Goal: Task Accomplishment & Management: Manage account settings

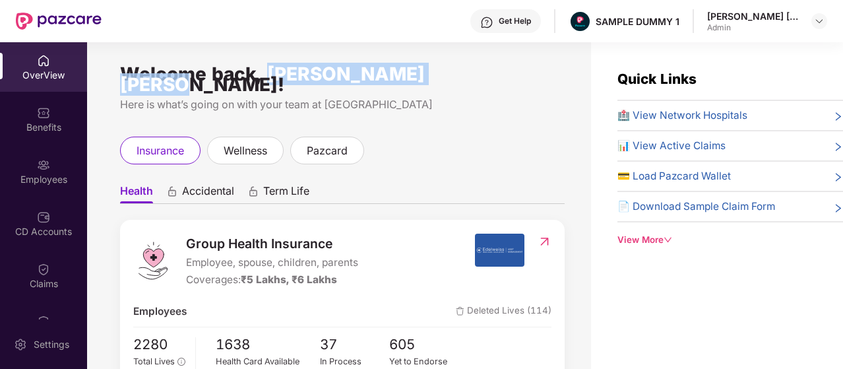
drag, startPoint x: 266, startPoint y: 73, endPoint x: 483, endPoint y: 81, distance: 216.4
click at [483, 81] on div "Welcome back, [PERSON_NAME] [PERSON_NAME]!" at bounding box center [342, 79] width 444 height 21
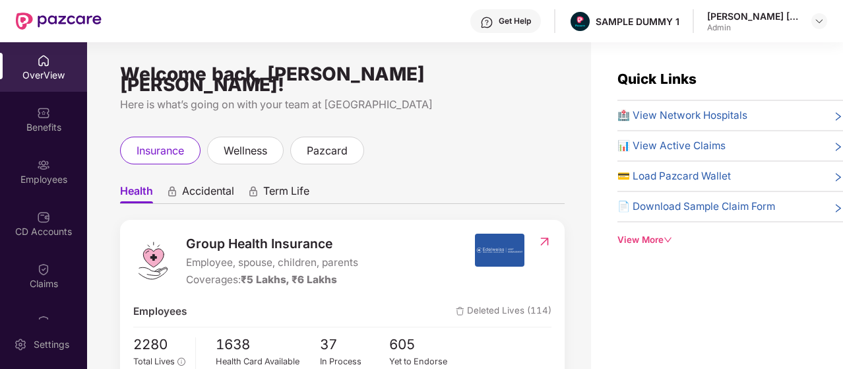
scroll to position [66, 0]
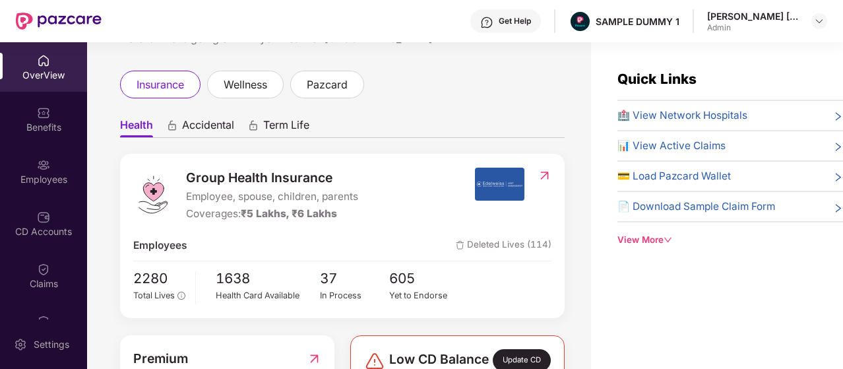
click at [230, 118] on span "Accidental" at bounding box center [208, 127] width 52 height 19
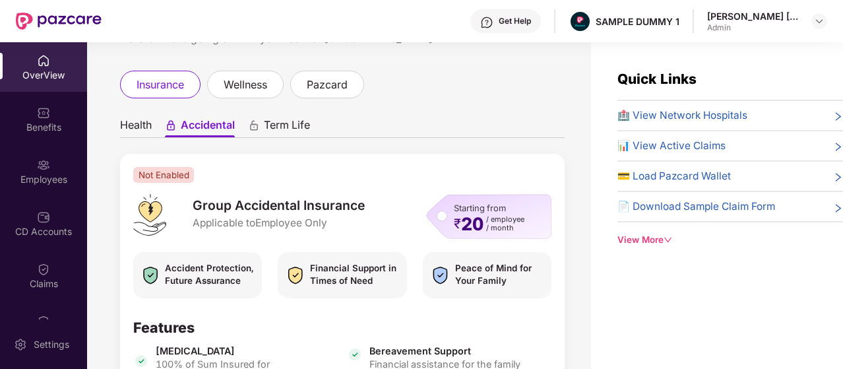
click at [275, 118] on span "Term Life" at bounding box center [287, 127] width 46 height 19
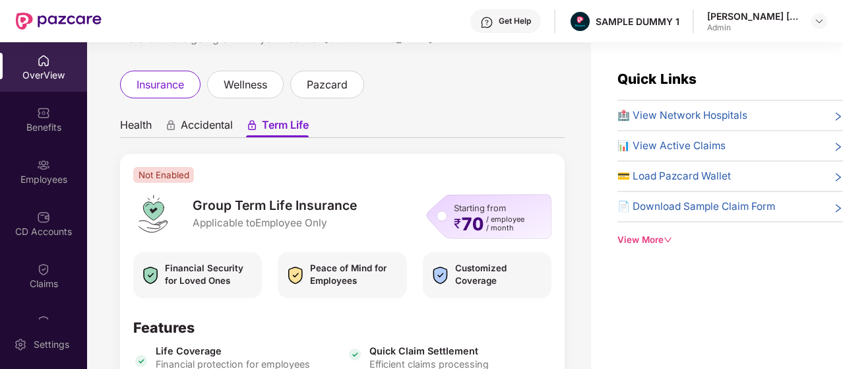
click at [144, 118] on span "Health" at bounding box center [136, 127] width 32 height 19
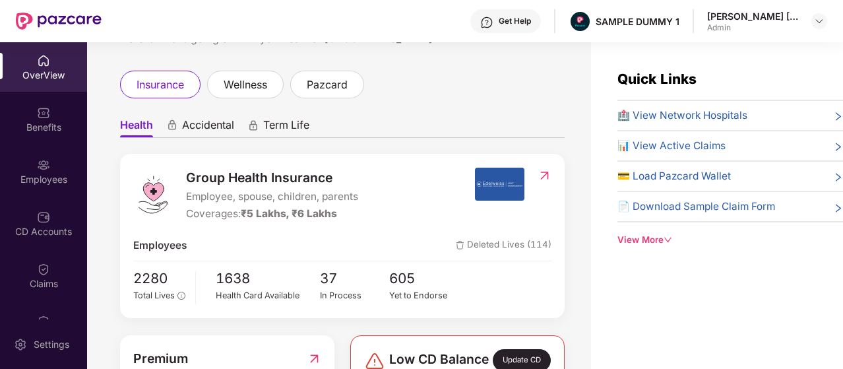
scroll to position [132, 0]
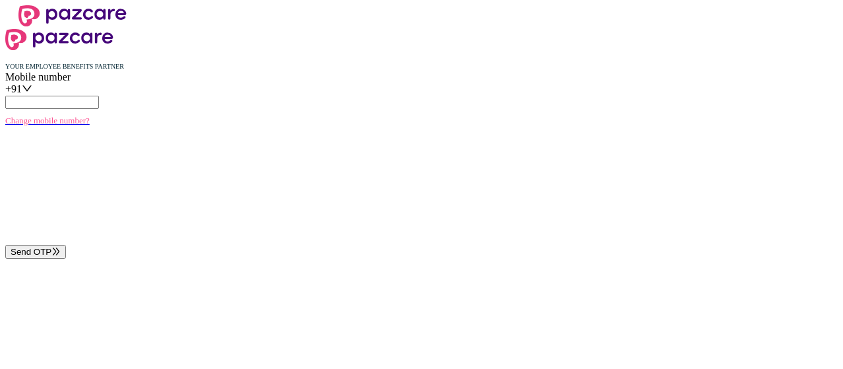
type input "**********"
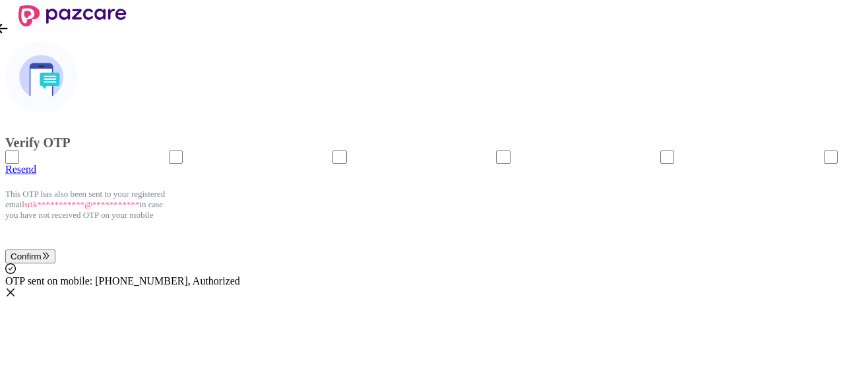
click at [16, 297] on icon "close" at bounding box center [10, 292] width 11 height 11
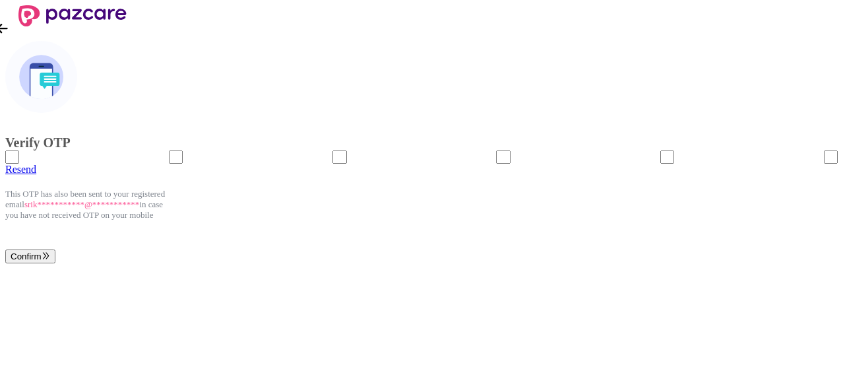
click at [19, 164] on input "Please enter verification code. Digit 1" at bounding box center [12, 156] width 14 height 13
type input "*"
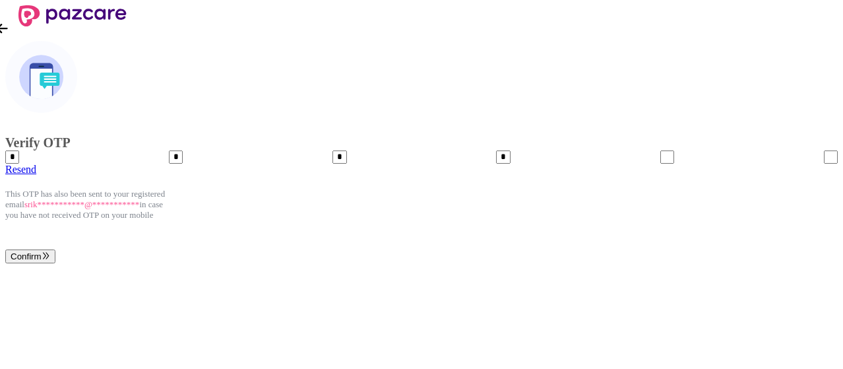
type input "*"
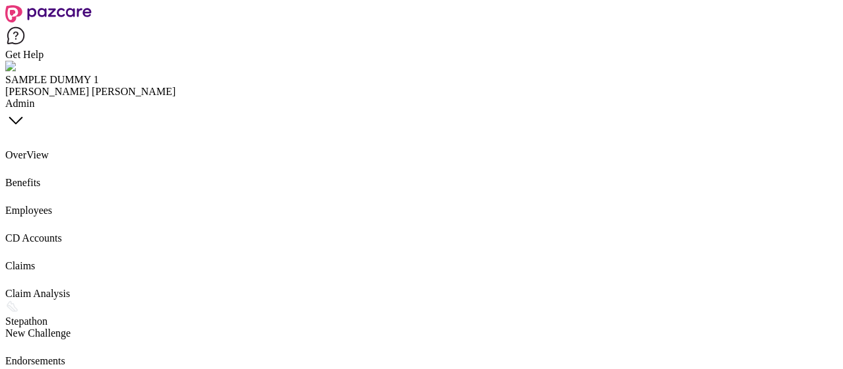
click at [61, 177] on div "Benefits" at bounding box center [421, 183] width 832 height 12
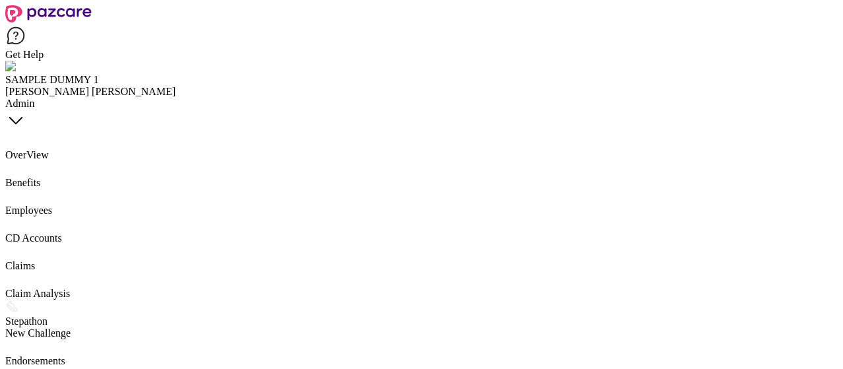
type input "*******"
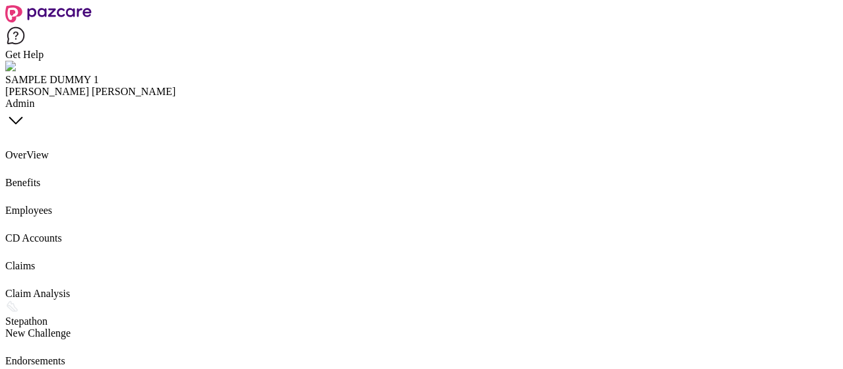
click at [58, 204] on div "Employees" at bounding box center [421, 210] width 832 height 12
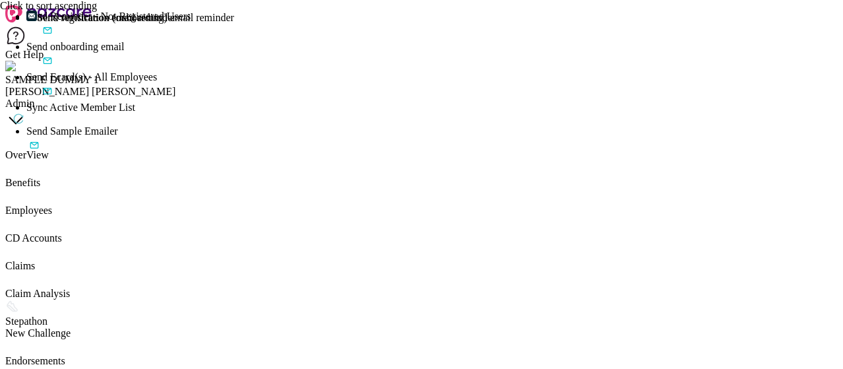
click at [659, 22] on div "Add Employee(s)" at bounding box center [434, 17] width 816 height 12
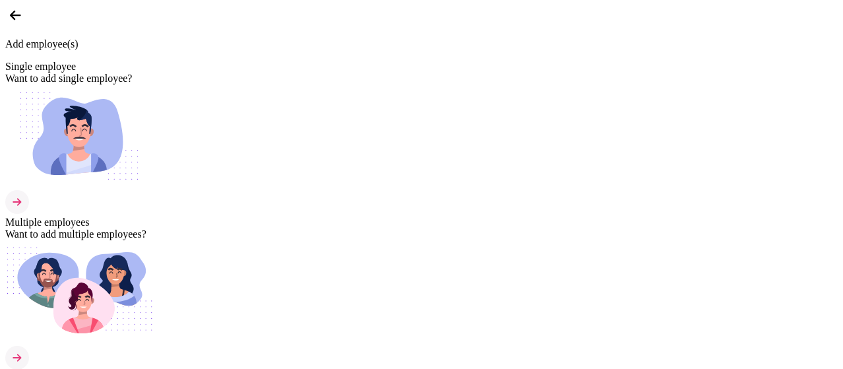
click at [318, 84] on div "Want to add single employee?" at bounding box center [421, 79] width 832 height 12
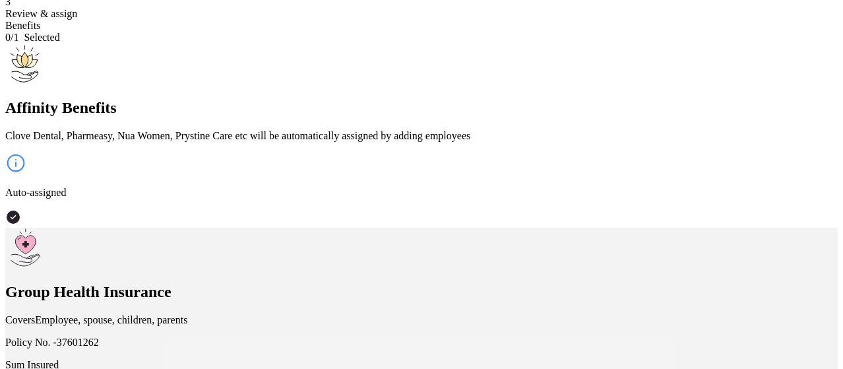
scroll to position [117, 0]
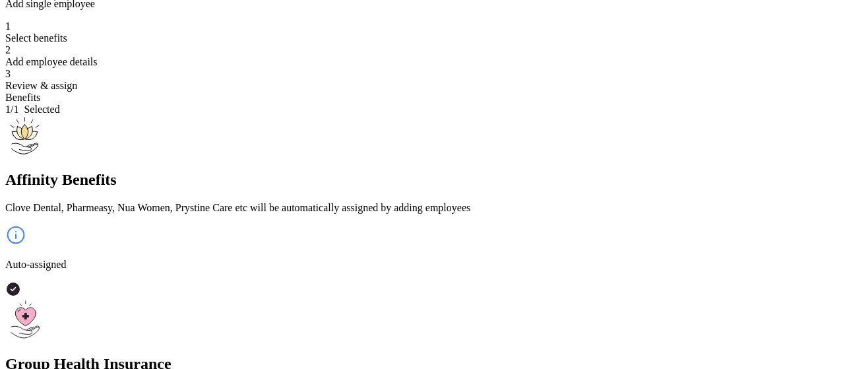
scroll to position [0, 0]
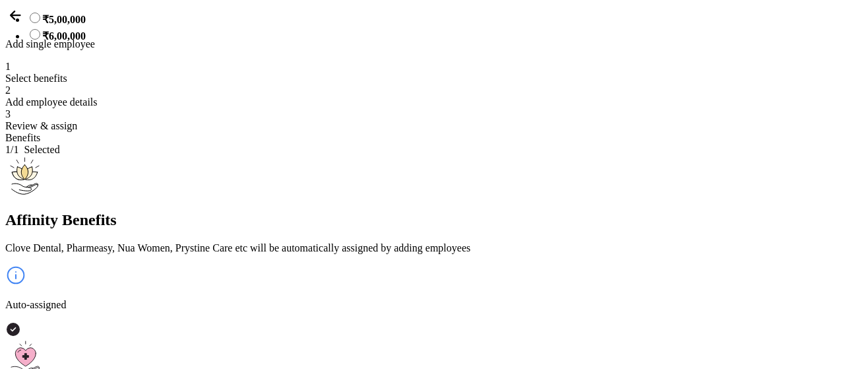
click at [15, 24] on img at bounding box center [15, 15] width 20 height 20
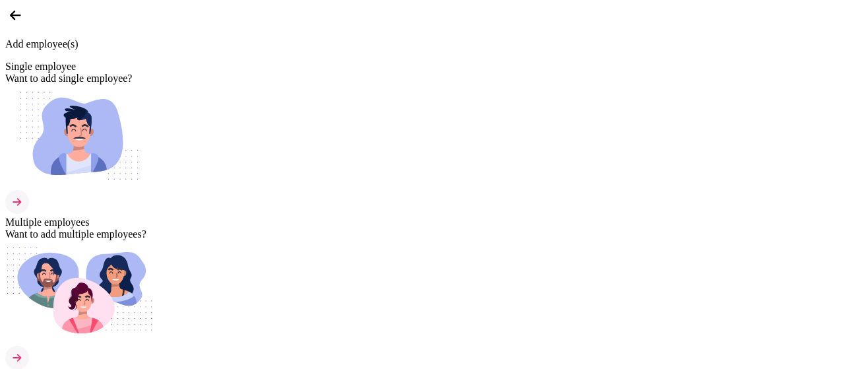
click at [508, 216] on div "Multiple employees Want to add multiple employees?" at bounding box center [421, 294] width 832 height 156
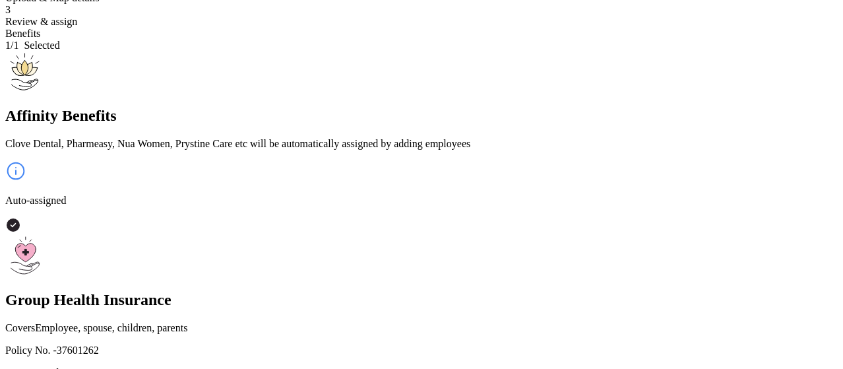
scroll to position [162, 0]
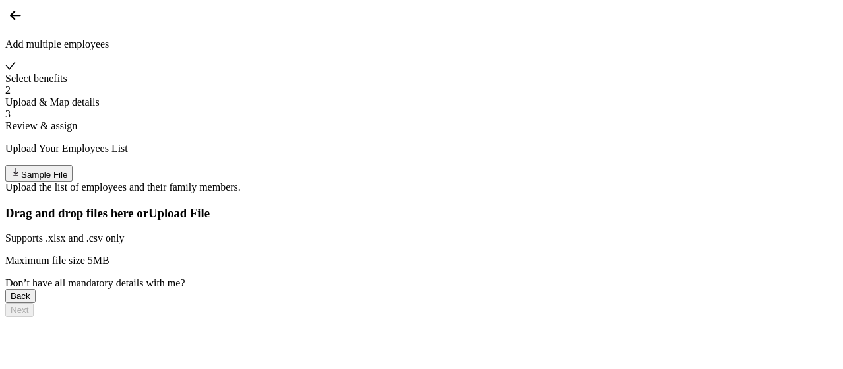
scroll to position [29, 0]
click at [25, 21] on img at bounding box center [15, 15] width 20 height 20
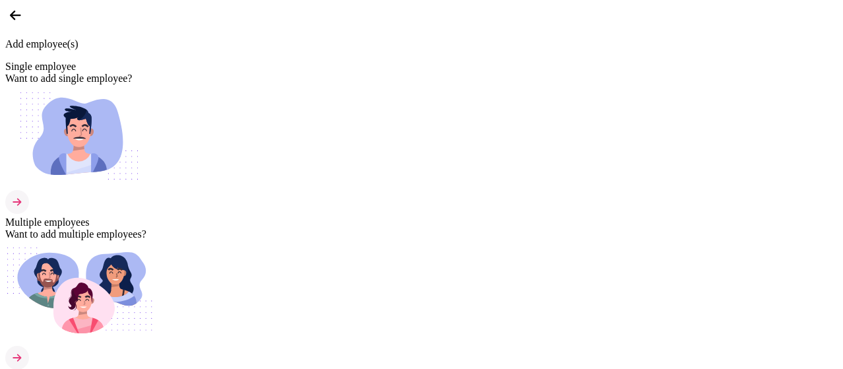
click at [25, 21] on img at bounding box center [15, 15] width 20 height 20
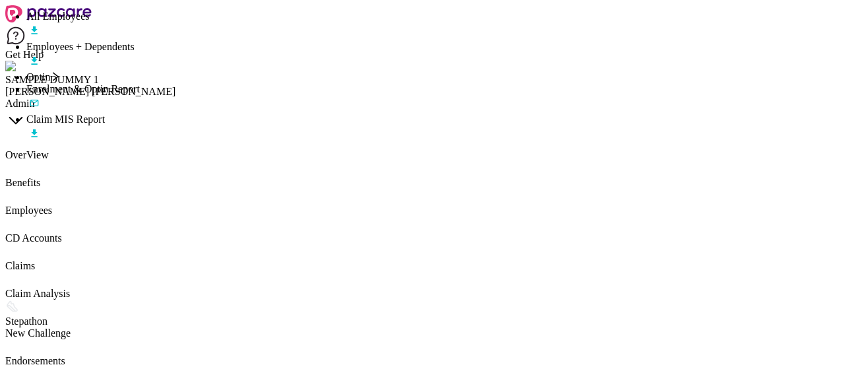
click at [66, 220] on div "CD Accounts" at bounding box center [421, 230] width 832 height 28
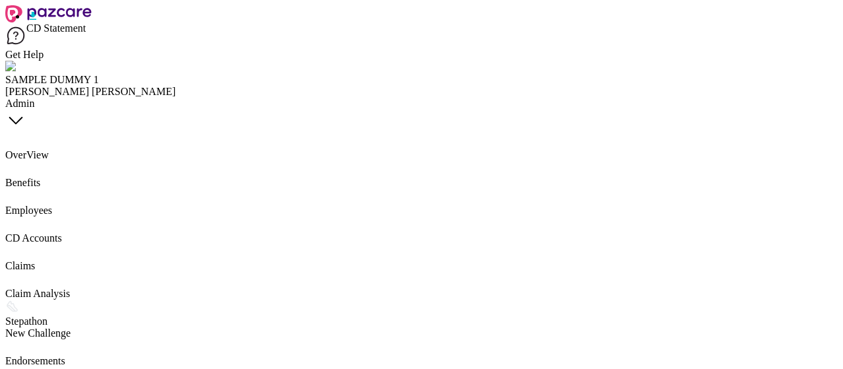
click at [61, 265] on div "Claims" at bounding box center [421, 258] width 832 height 28
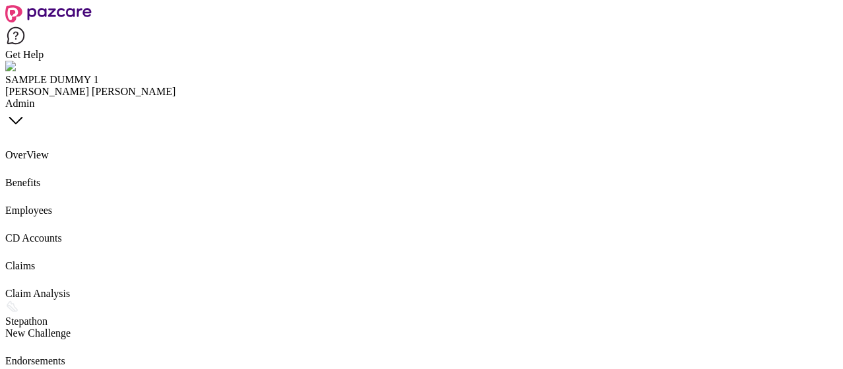
scroll to position [57, 0]
click at [63, 272] on div "Claim Analysis" at bounding box center [421, 286] width 832 height 28
click at [65, 299] on div "Stepathon New Challenge" at bounding box center [421, 319] width 832 height 40
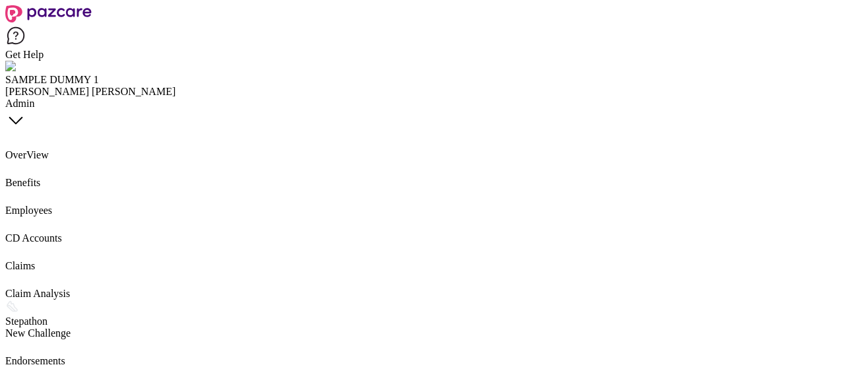
click at [61, 133] on div "OverView" at bounding box center [421, 147] width 832 height 28
